Goal: Task Accomplishment & Management: Manage account settings

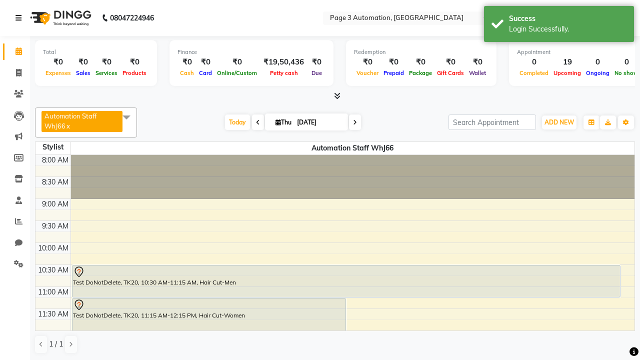
click at [21, 18] on icon at bounding box center [19, 18] width 6 height 7
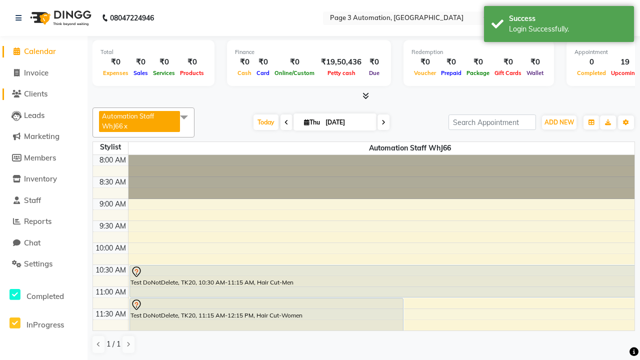
click at [44, 94] on span "Clients" at bounding box center [36, 94] width 24 height 10
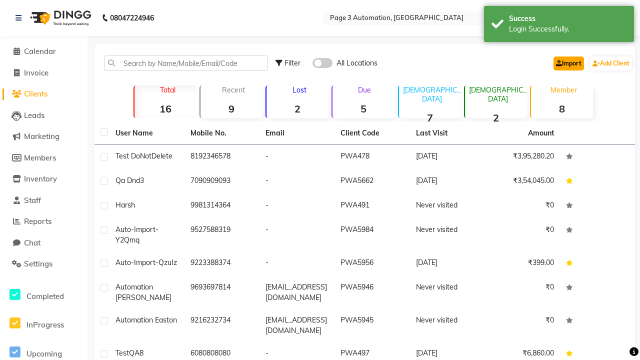
click at [567, 63] on link "Import" at bounding box center [569, 64] width 31 height 14
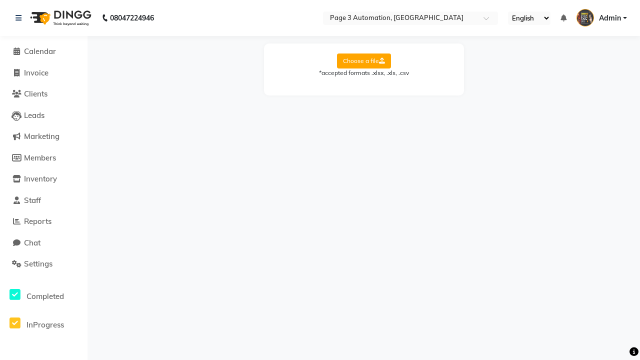
select select "Sheet1"
select select "name"
select select "number"
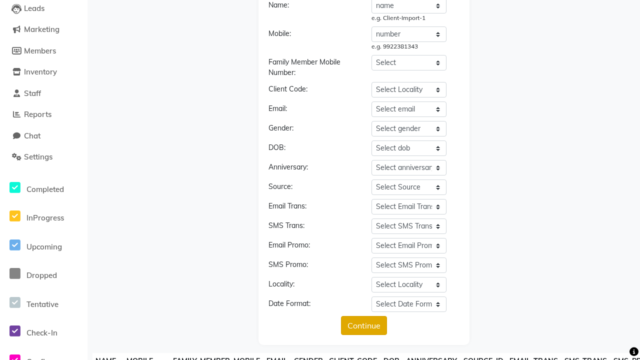
type input "S1UR123"
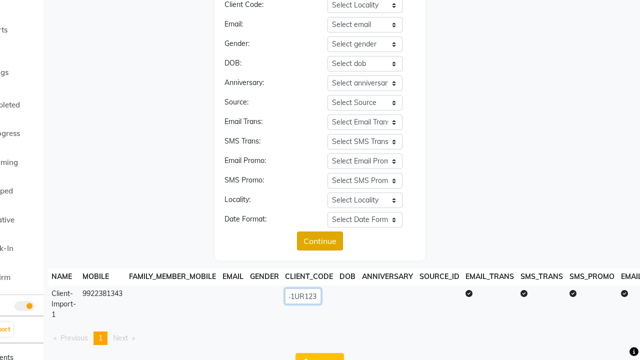
scroll to position [219, 0]
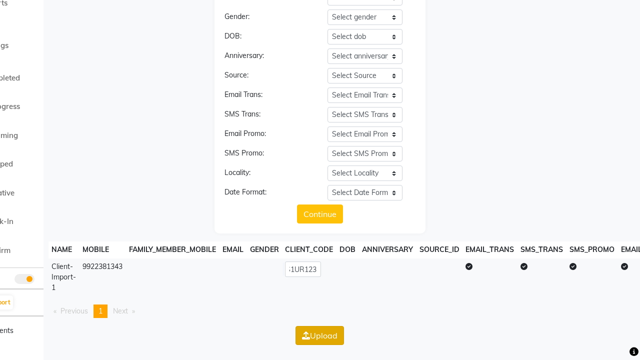
click at [320, 335] on button "Upload" at bounding box center [320, 335] width 49 height 19
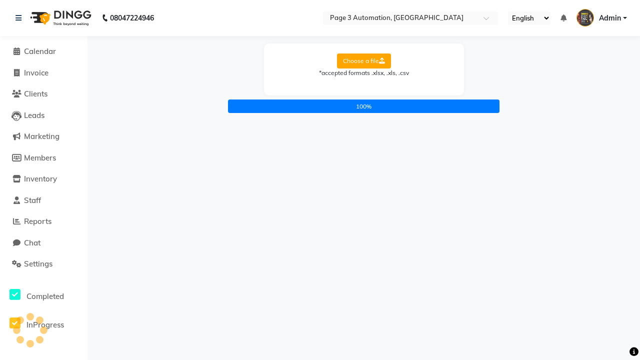
scroll to position [0, 0]
click at [21, 18] on icon at bounding box center [19, 18] width 6 height 7
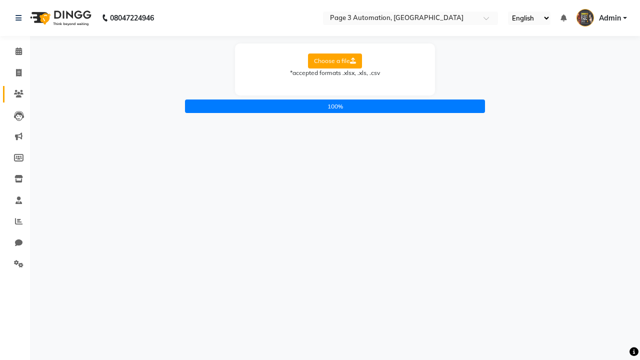
click at [15, 94] on icon at bounding box center [19, 94] width 10 height 8
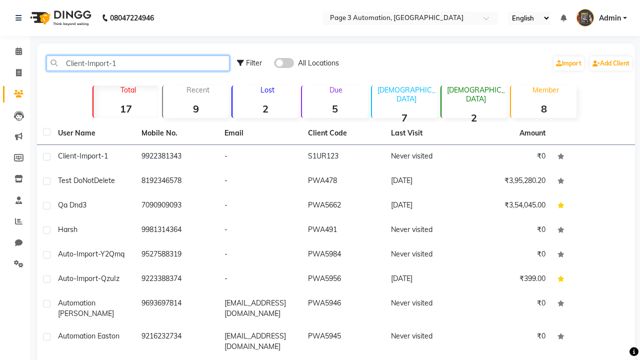
type input "Client-Import-1"
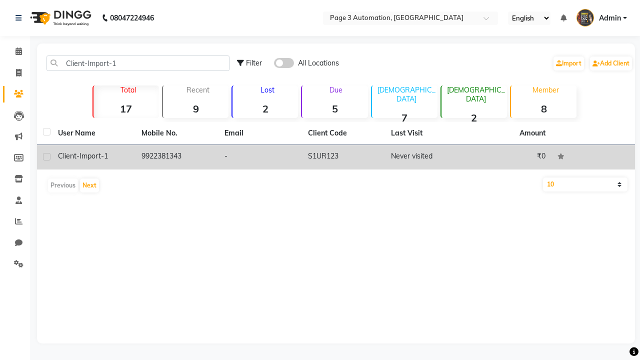
click at [47, 157] on label at bounding box center [47, 157] width 8 height 8
click at [47, 157] on input "checkbox" at bounding box center [46, 157] width 7 height 7
checkbox input "true"
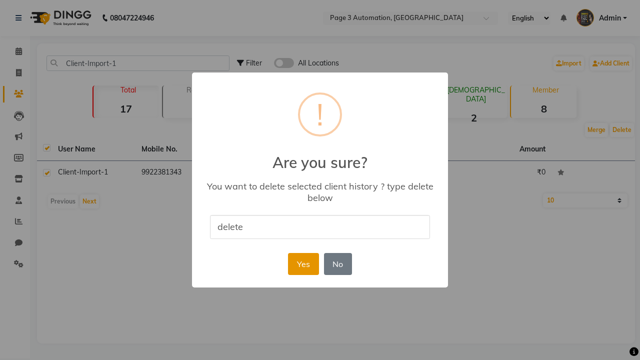
type input "delete"
click at [303, 264] on button "Yes" at bounding box center [303, 264] width 31 height 22
